Goal: Information Seeking & Learning: Learn about a topic

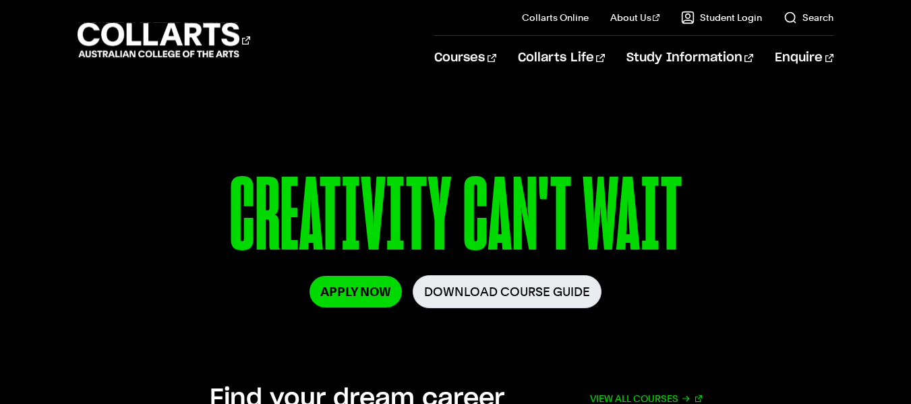
scroll to position [145, 0]
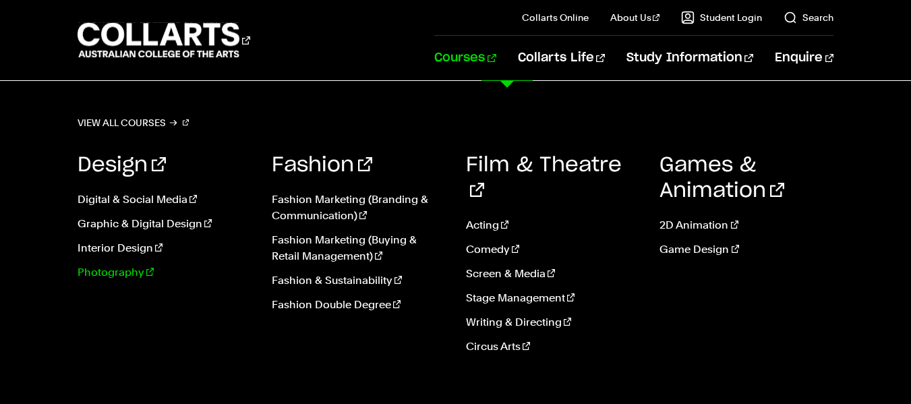
click at [109, 270] on link "Photography" at bounding box center [165, 272] width 174 height 16
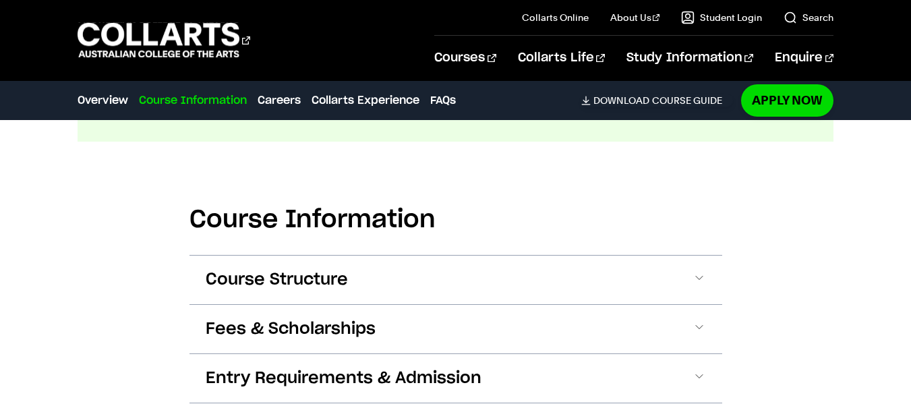
scroll to position [1684, 0]
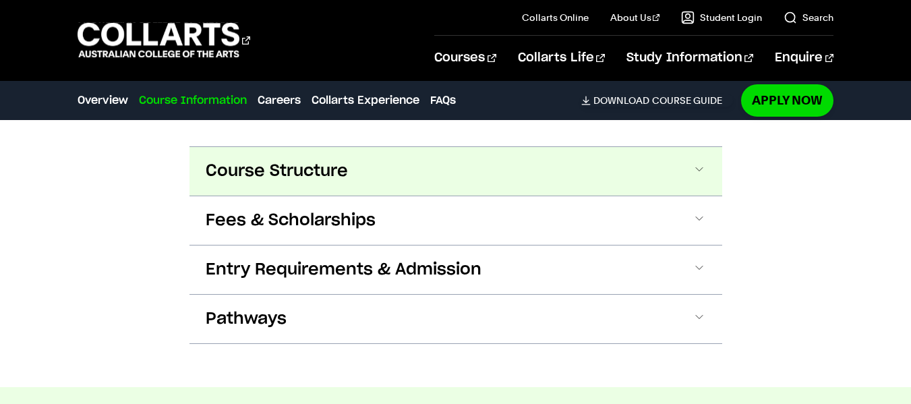
click at [270, 160] on span "Course Structure" at bounding box center [277, 171] width 142 height 22
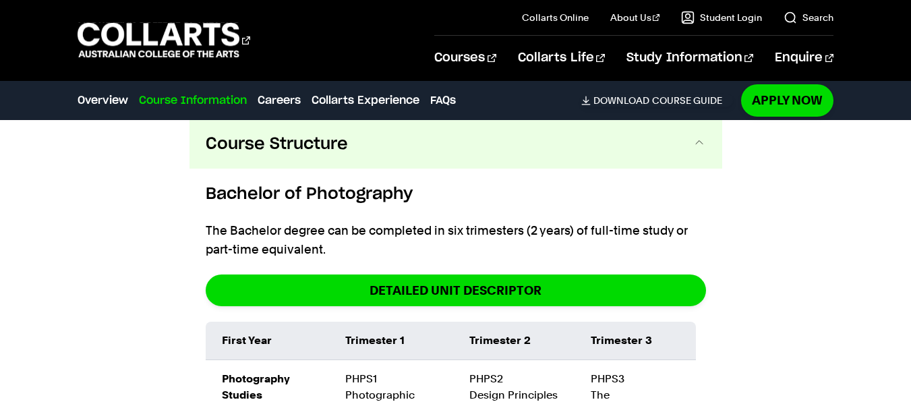
scroll to position [1710, 0]
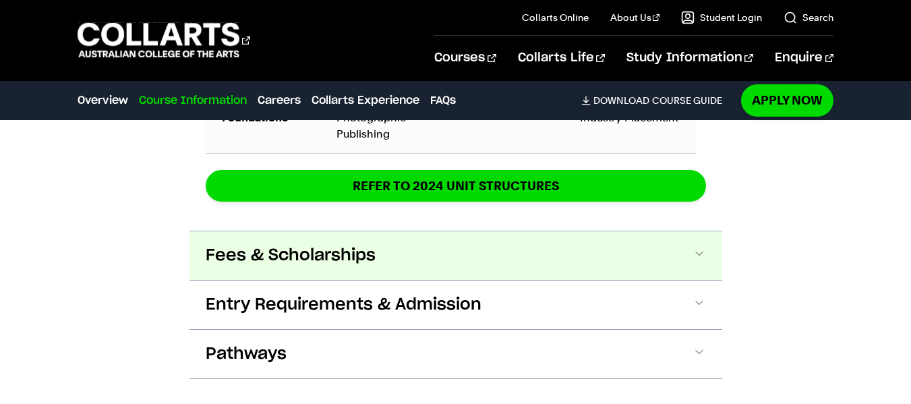
click at [276, 245] on span "Fees & Scholarships" at bounding box center [291, 256] width 170 height 22
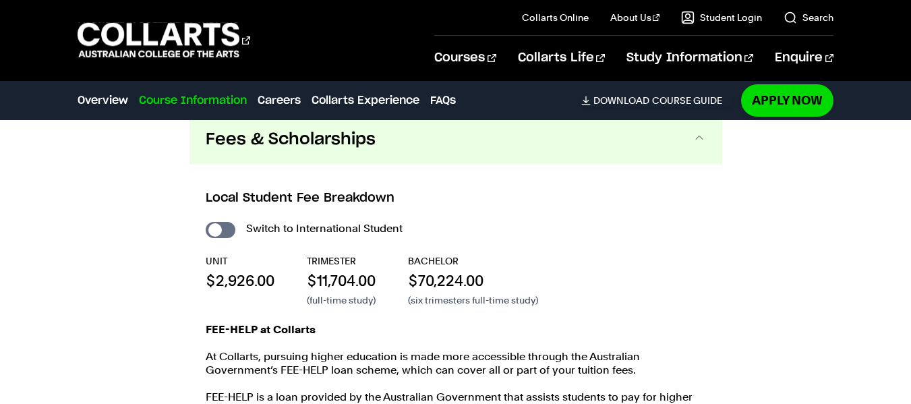
scroll to position [2784, 0]
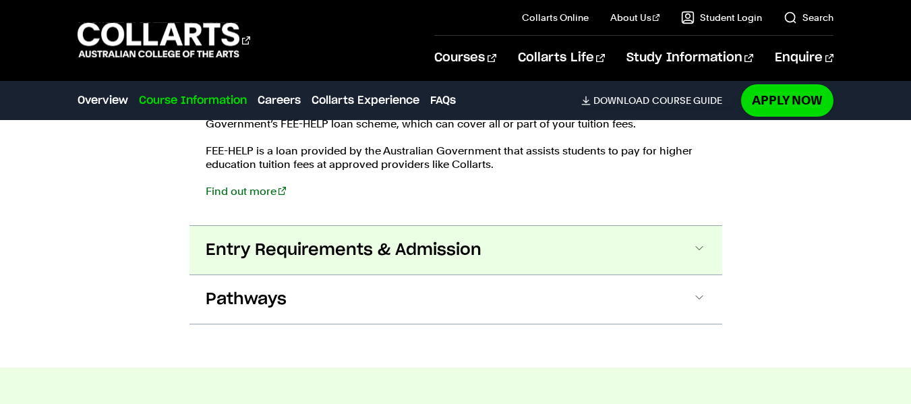
click at [286, 239] on span "Entry Requirements & Admission" at bounding box center [344, 250] width 276 height 22
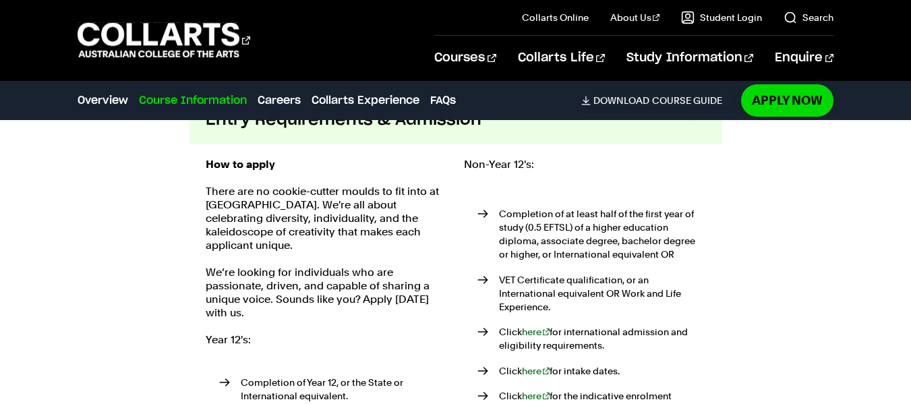
scroll to position [3165, 0]
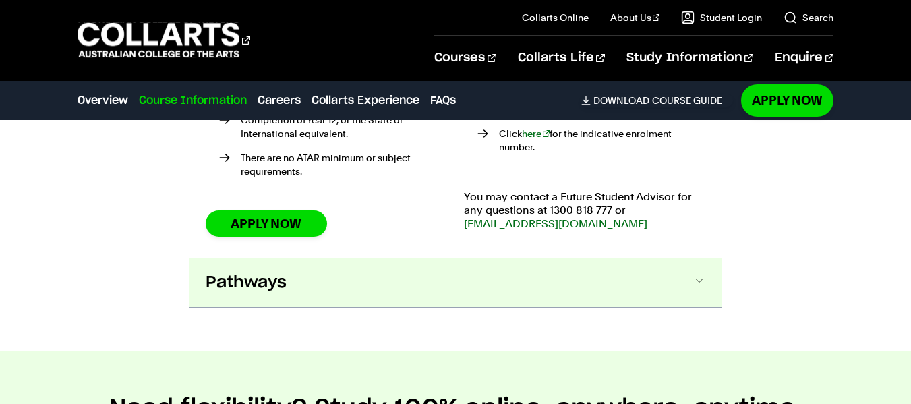
click at [288, 258] on button "Pathways" at bounding box center [455, 282] width 533 height 49
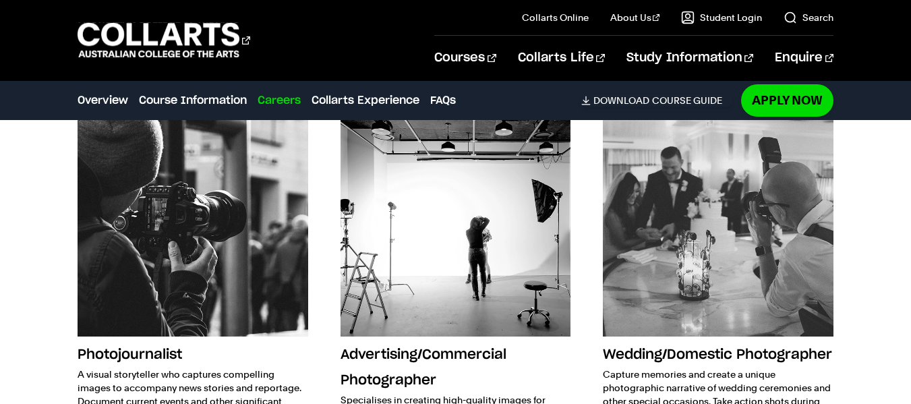
scroll to position [4320, 0]
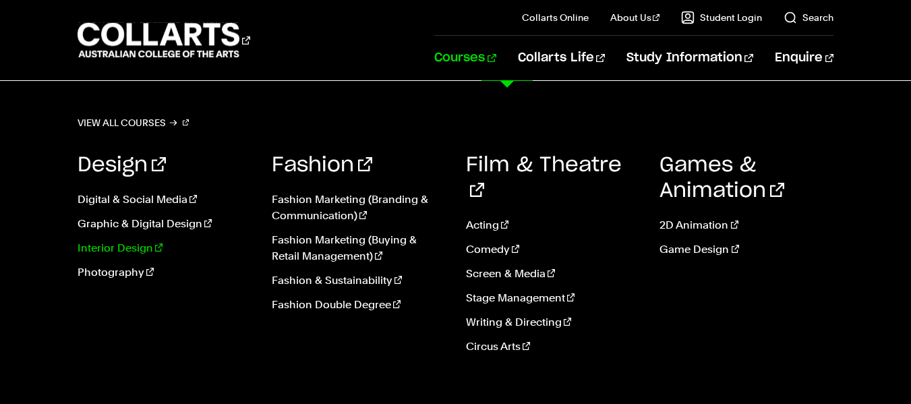
click at [124, 246] on link "Interior Design" at bounding box center [165, 248] width 174 height 16
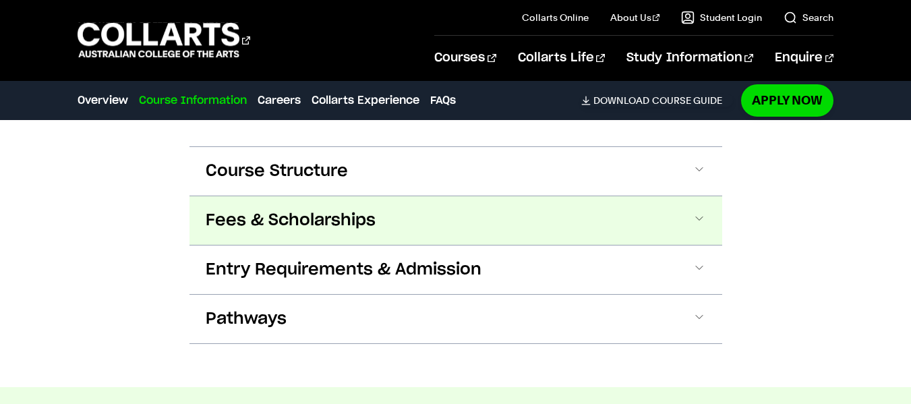
click at [254, 196] on button "Fees & Scholarships" at bounding box center [455, 220] width 533 height 49
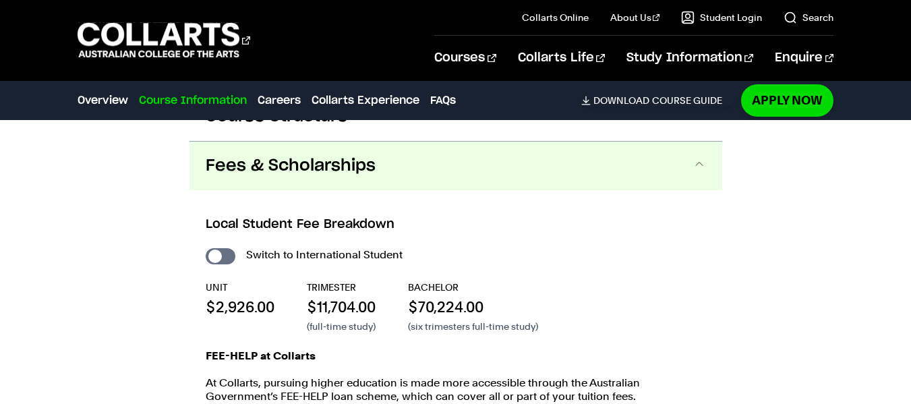
scroll to position [1700, 0]
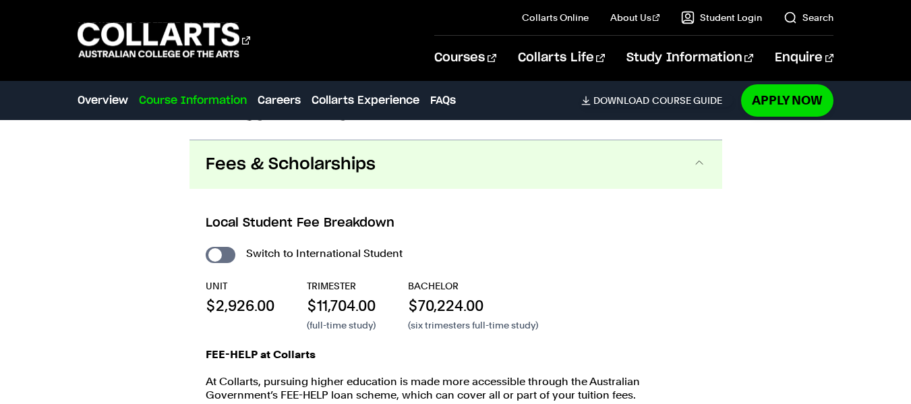
click at [269, 154] on span "Fees & Scholarships" at bounding box center [291, 165] width 170 height 22
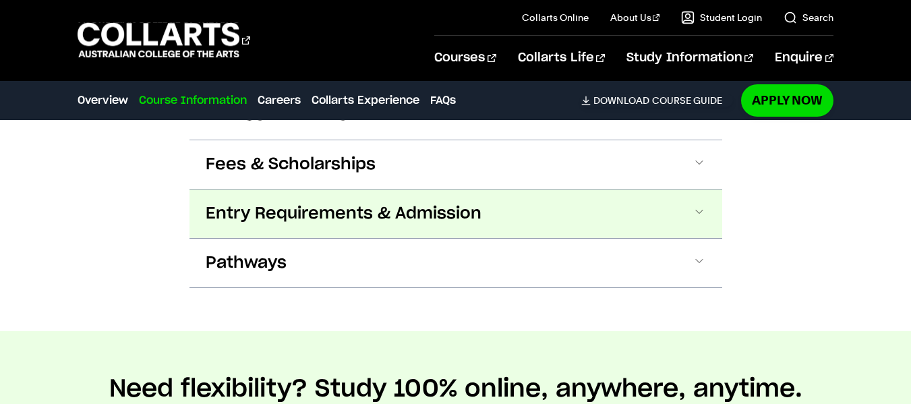
click at [262, 205] on span "Entry Requirements & Admission" at bounding box center [344, 214] width 276 height 22
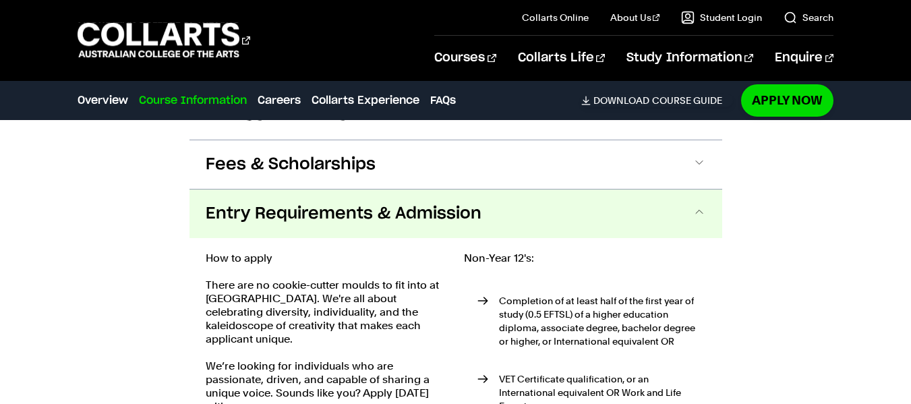
scroll to position [1749, 0]
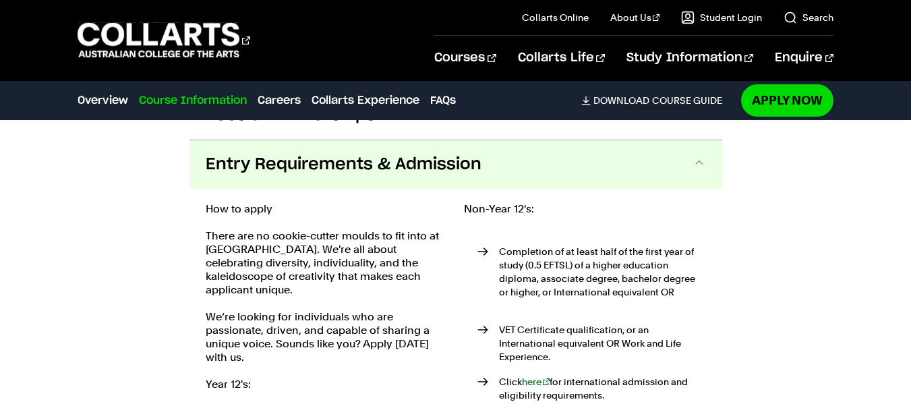
click at [260, 154] on span "Entry Requirements & Admission" at bounding box center [344, 165] width 276 height 22
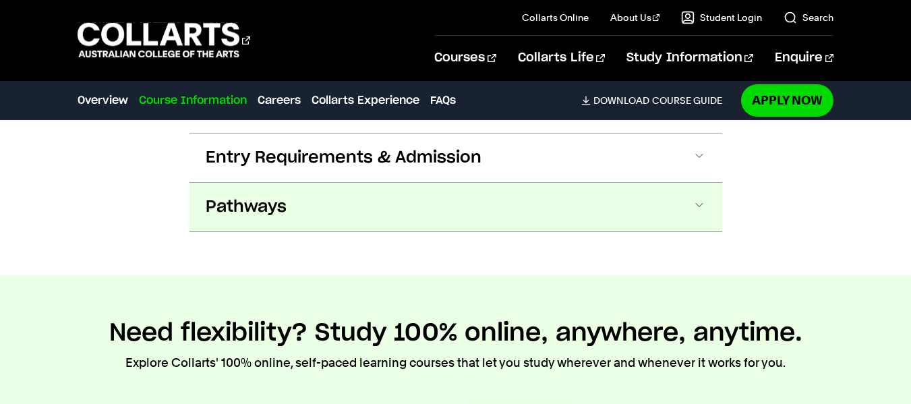
click at [262, 196] on span "Pathways" at bounding box center [246, 207] width 81 height 22
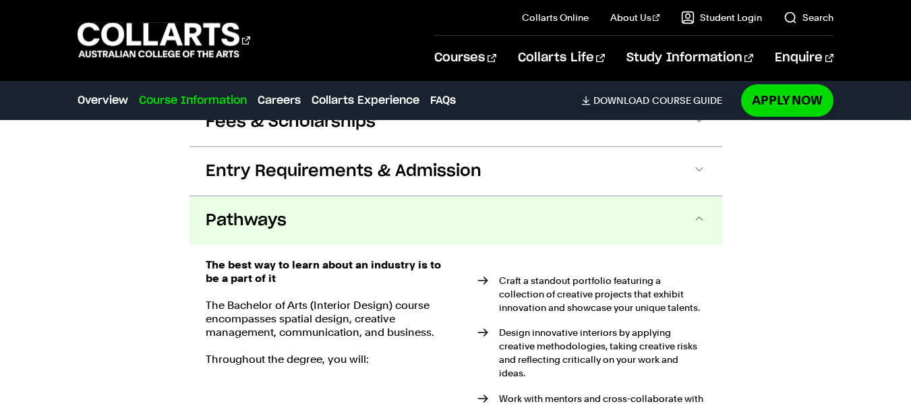
scroll to position [1742, 0]
click at [283, 210] on span "Pathways" at bounding box center [246, 221] width 81 height 22
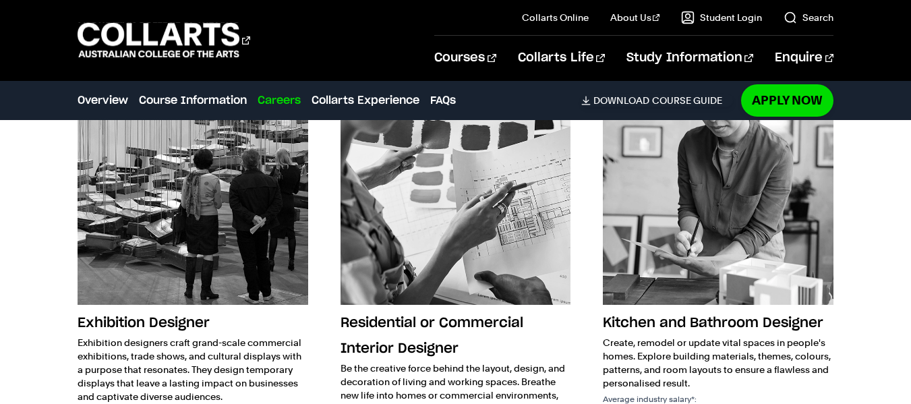
scroll to position [2334, 0]
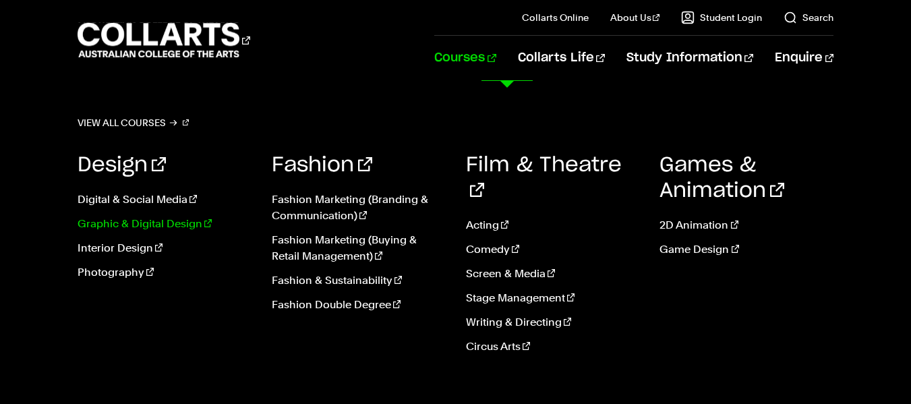
click at [165, 228] on link "Graphic & Digital Design" at bounding box center [165, 224] width 174 height 16
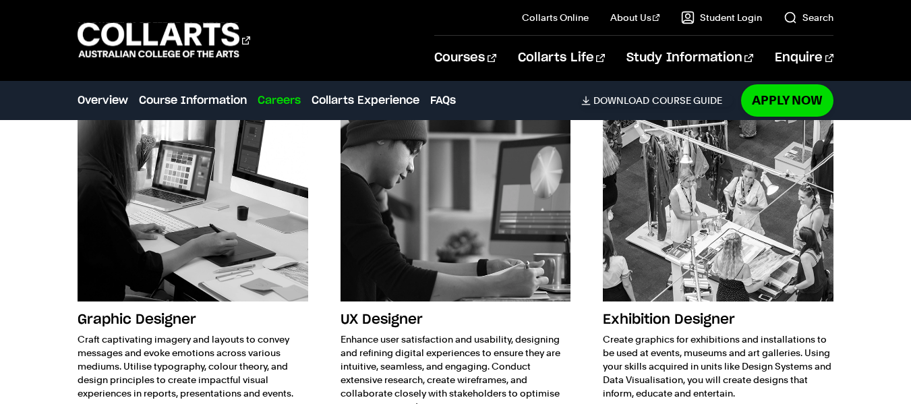
scroll to position [2471, 0]
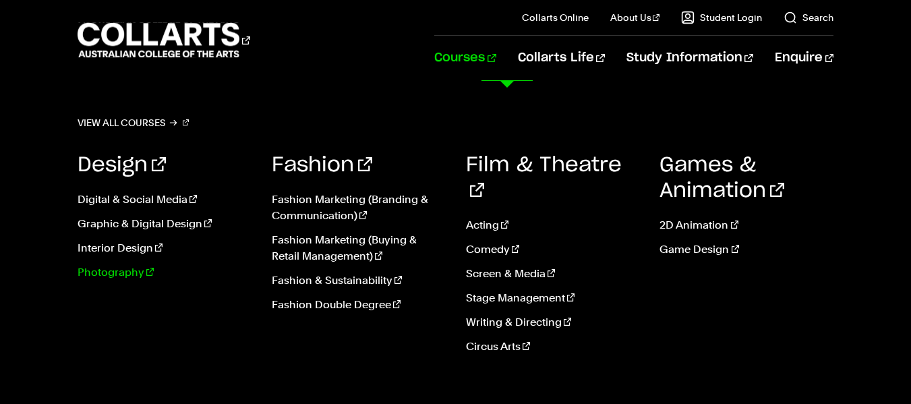
click at [155, 275] on link "Photography" at bounding box center [165, 272] width 174 height 16
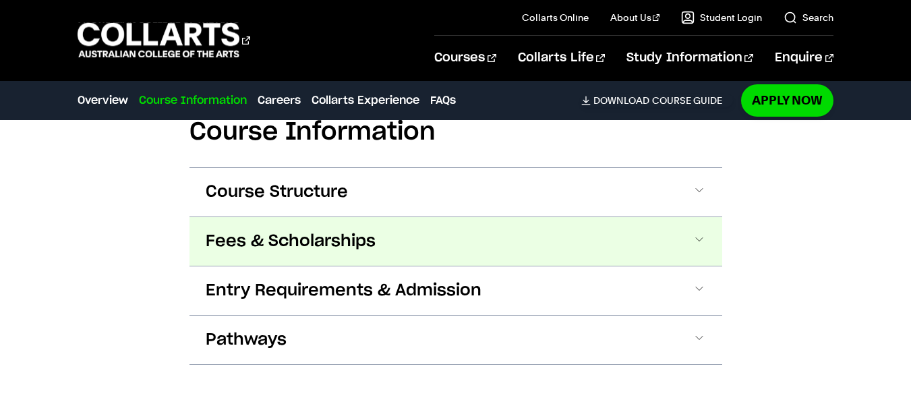
click at [260, 231] on span "Fees & Scholarships" at bounding box center [291, 242] width 170 height 22
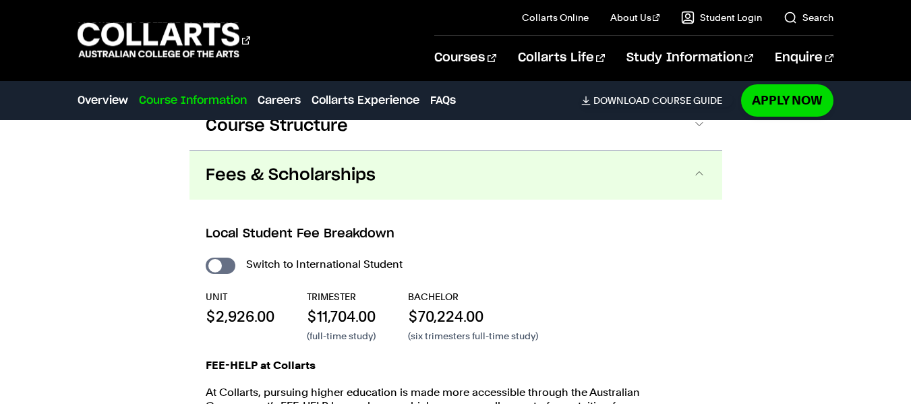
scroll to position [1731, 0]
